Goal: Information Seeking & Learning: Check status

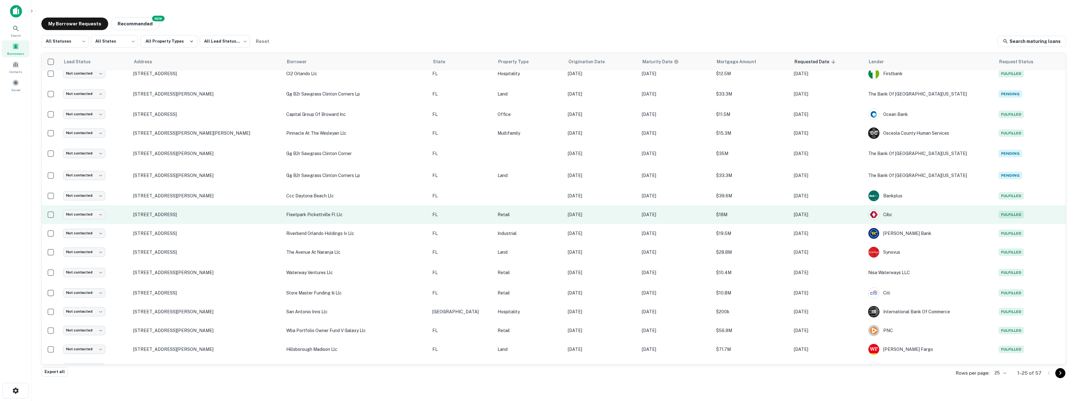
scroll to position [161, 0]
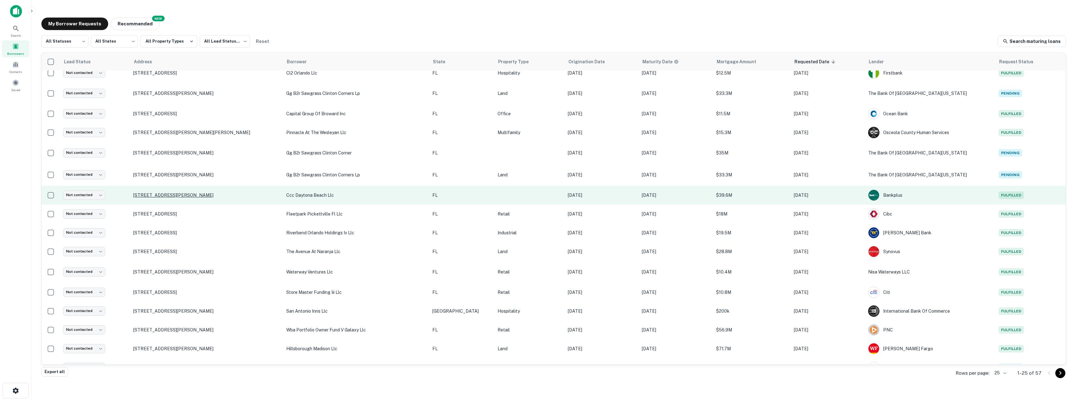
click at [157, 197] on p "[STREET_ADDRESS][PERSON_NAME]" at bounding box center [206, 196] width 147 height 6
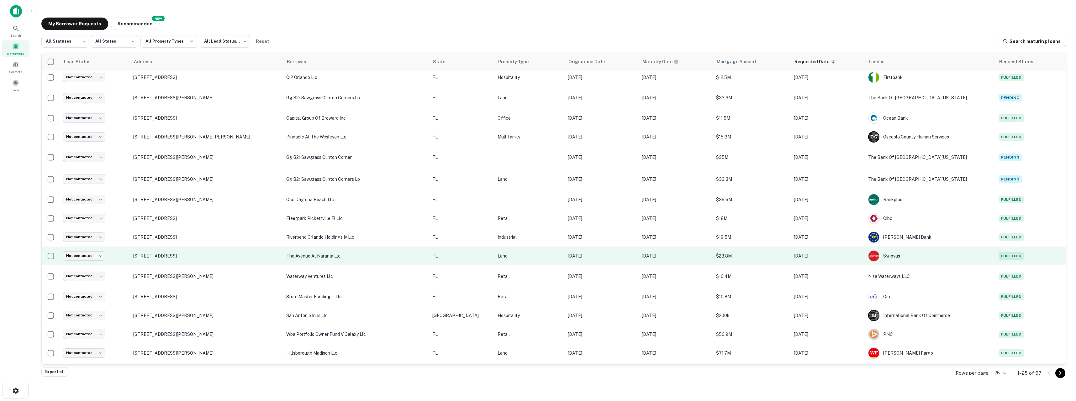
scroll to position [161, 0]
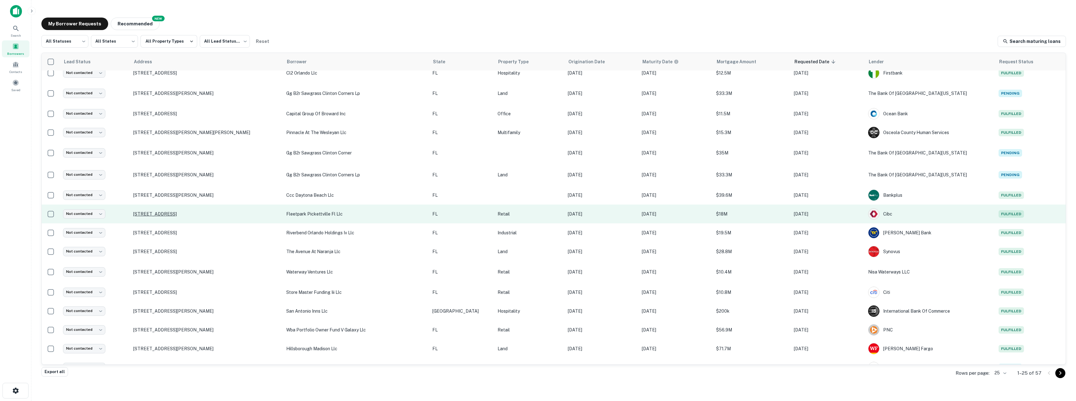
click at [184, 215] on p "[STREET_ADDRESS]" at bounding box center [206, 214] width 147 height 6
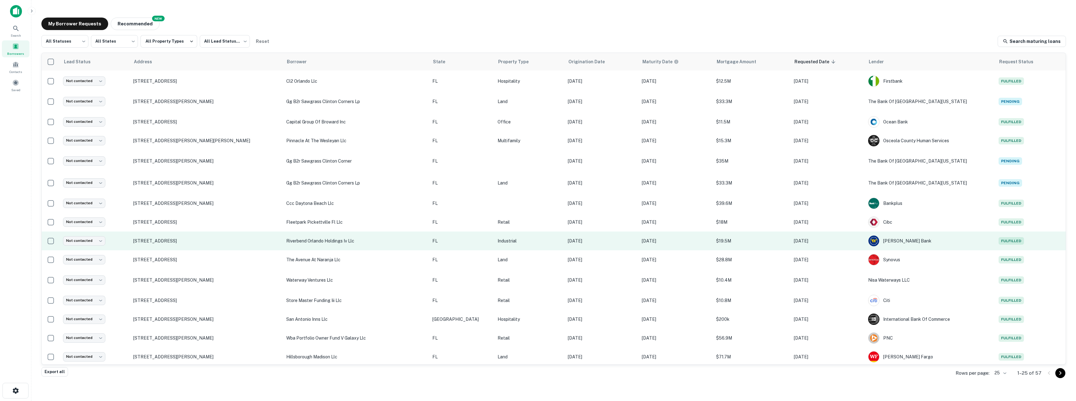
scroll to position [161, 0]
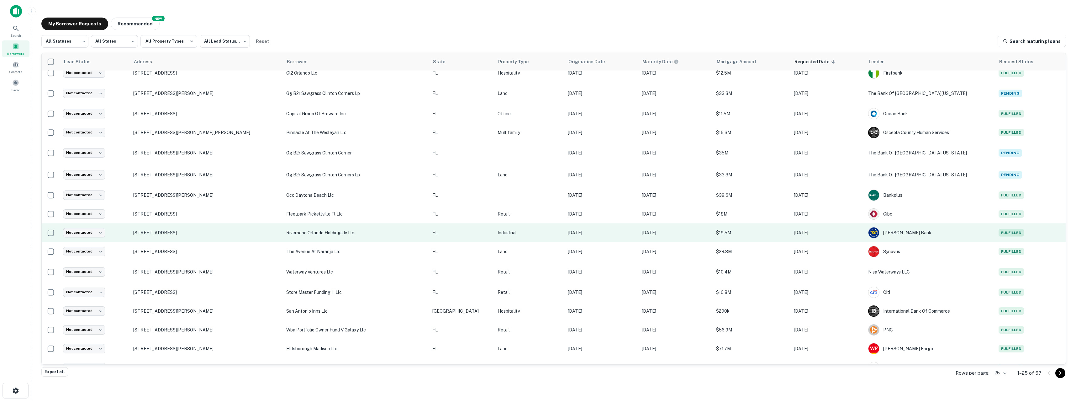
click at [158, 234] on p "[STREET_ADDRESS]" at bounding box center [206, 233] width 147 height 6
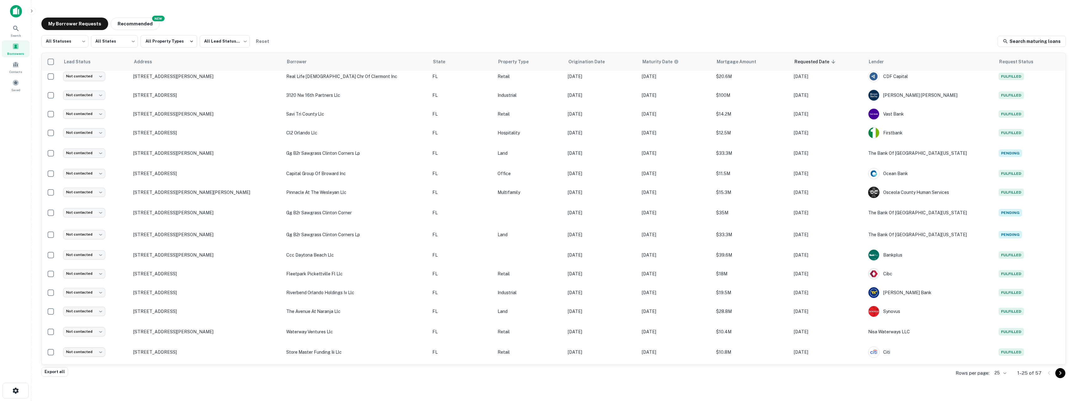
scroll to position [161, 0]
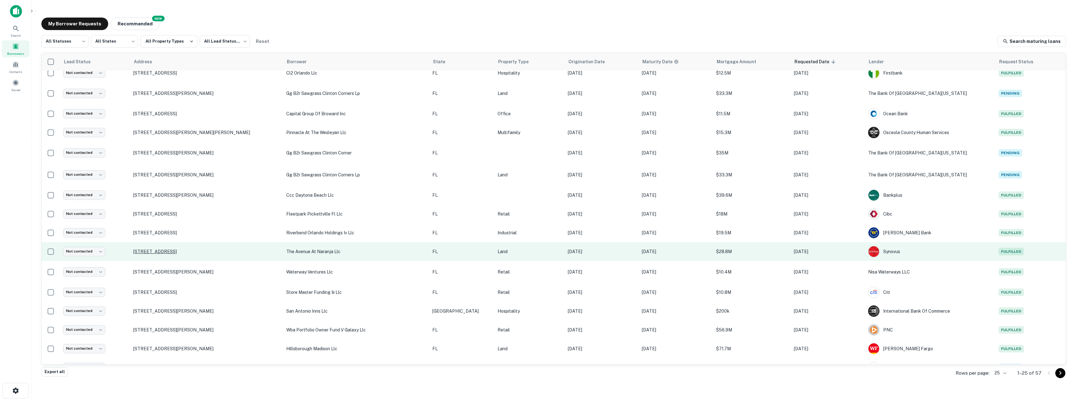
click at [173, 253] on p "[STREET_ADDRESS]" at bounding box center [206, 252] width 147 height 6
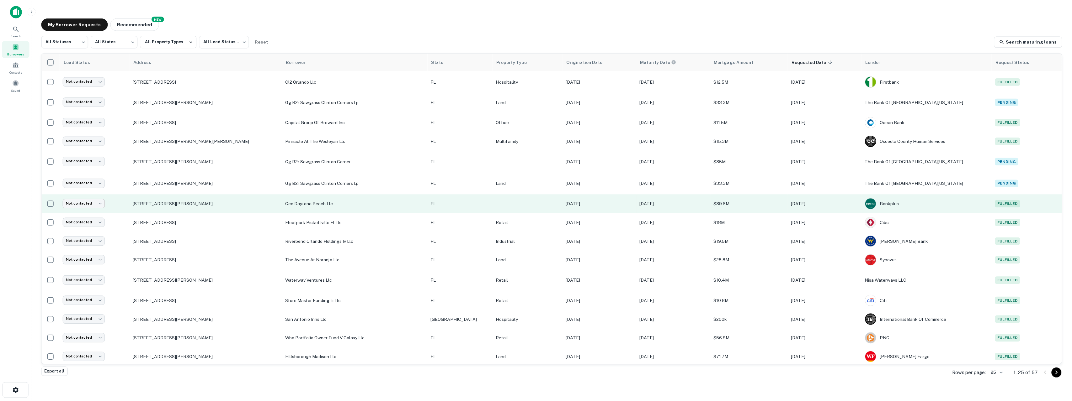
scroll to position [161, 0]
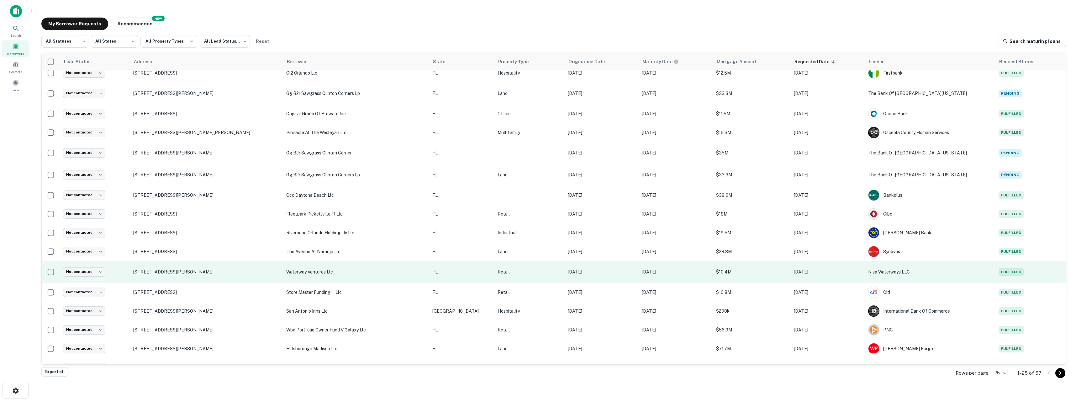
click at [157, 274] on p "[STREET_ADDRESS][PERSON_NAME]" at bounding box center [206, 272] width 147 height 6
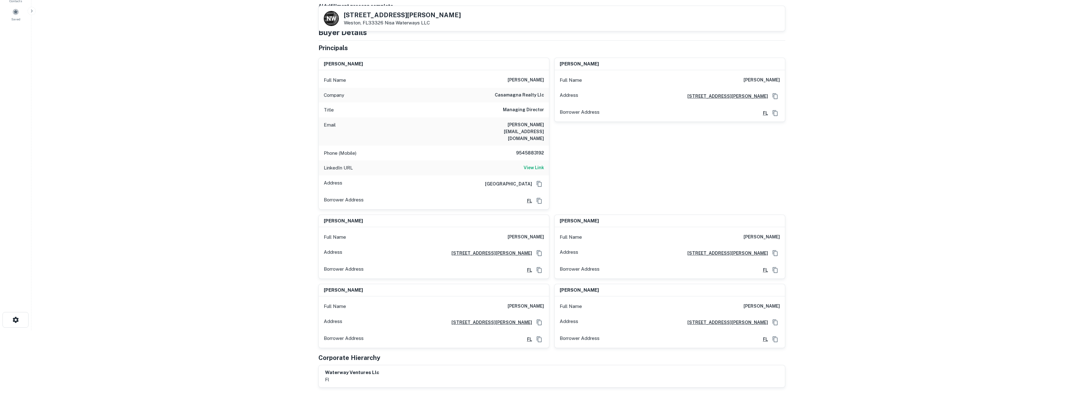
scroll to position [92, 0]
